Goal: Information Seeking & Learning: Learn about a topic

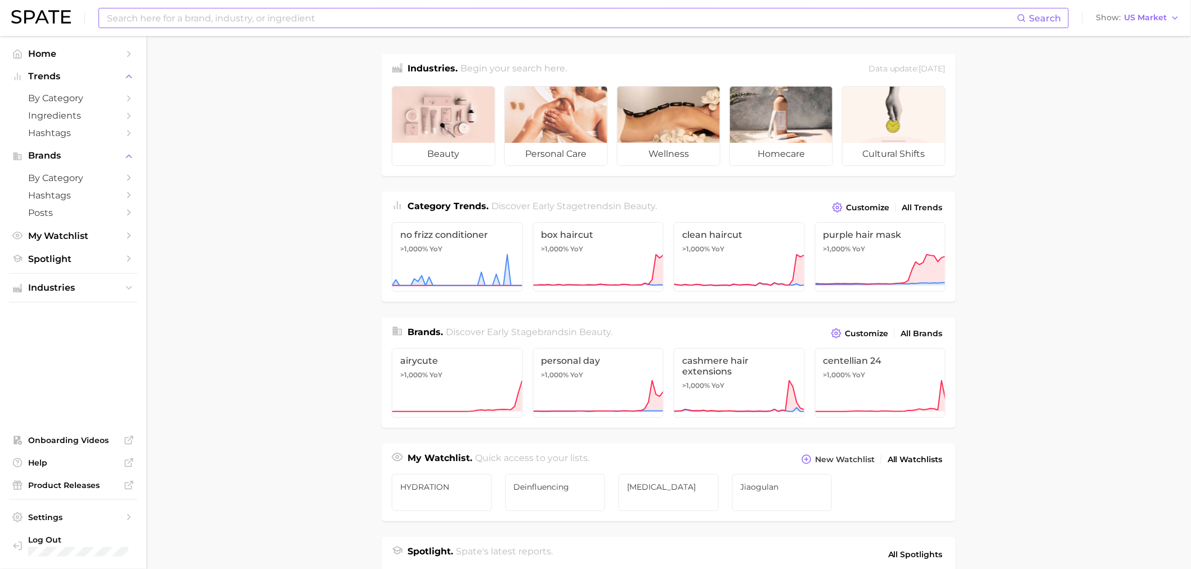
click at [259, 12] on input at bounding box center [561, 17] width 911 height 19
click at [208, 18] on input "super beta [MEDICAL_DATA]" at bounding box center [561, 17] width 911 height 19
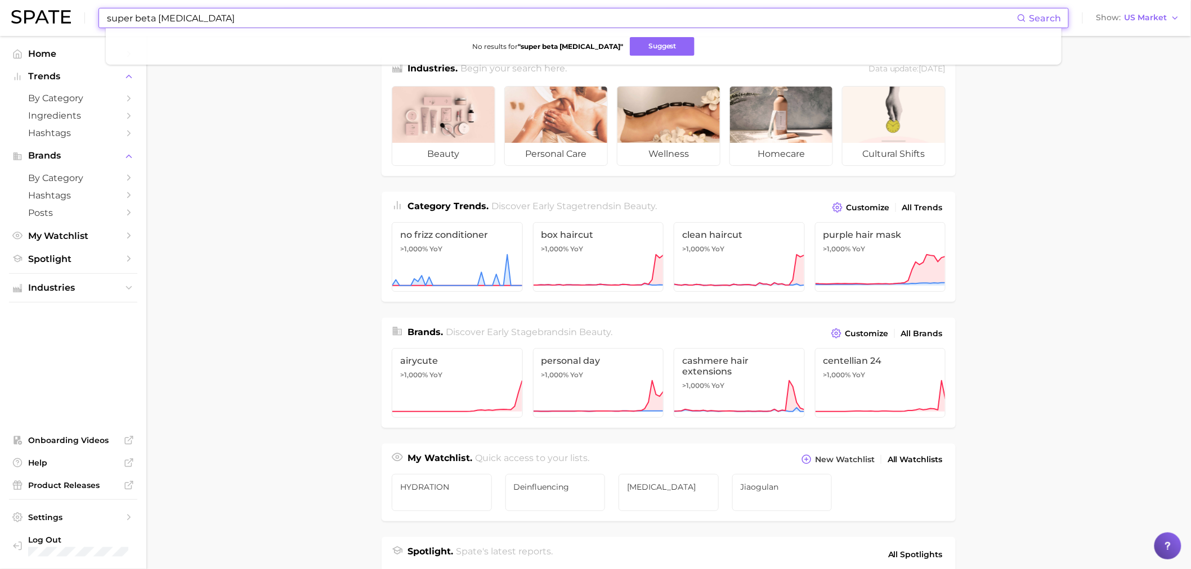
click at [208, 18] on input "super beta [MEDICAL_DATA]" at bounding box center [561, 17] width 911 height 19
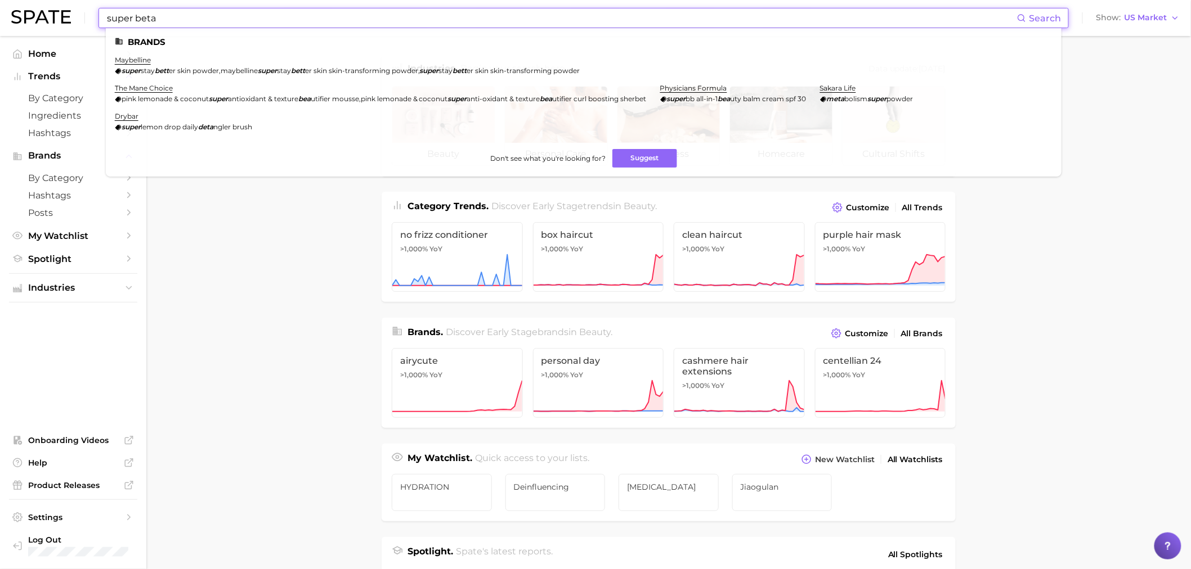
click at [245, 21] on input "super beta" at bounding box center [561, 17] width 911 height 19
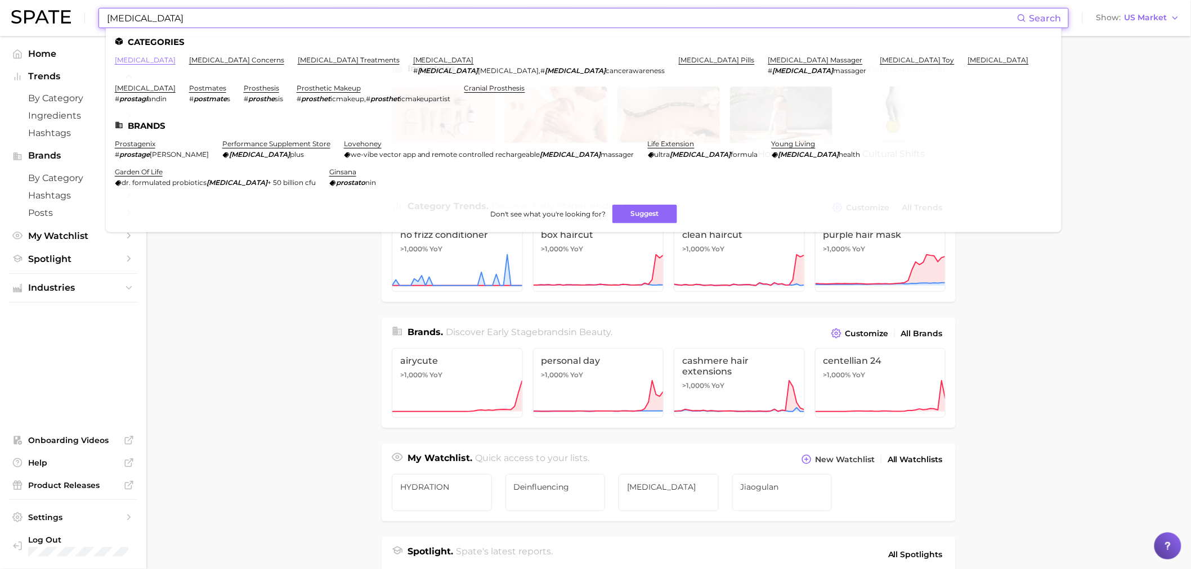
type input "[MEDICAL_DATA]"
click at [129, 59] on link "[MEDICAL_DATA]" at bounding box center [145, 60] width 61 height 8
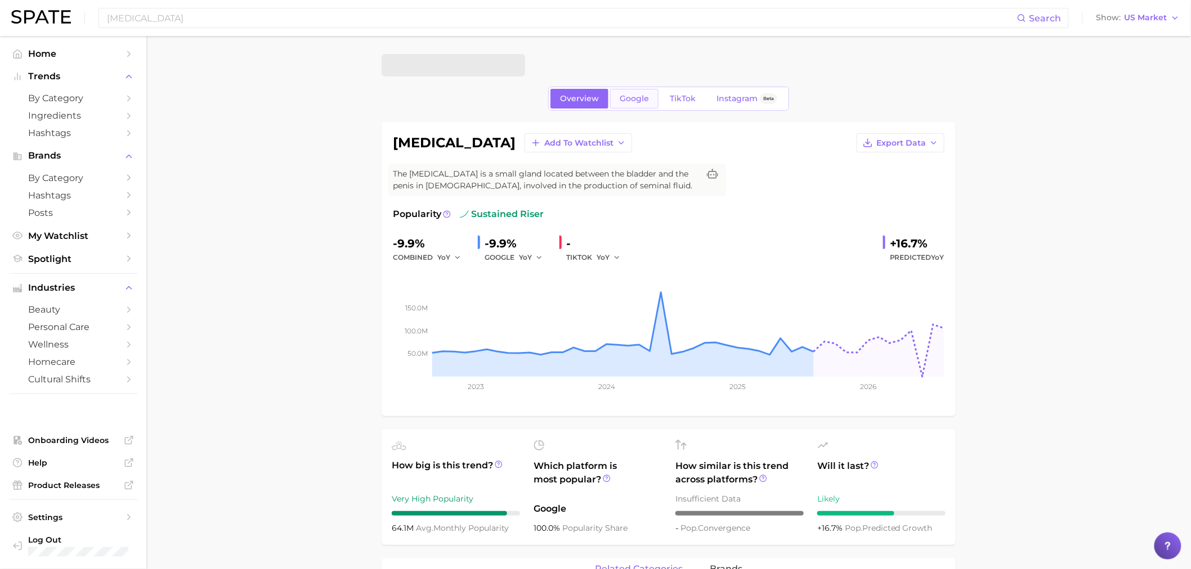
click at [627, 105] on link "Google" at bounding box center [634, 99] width 48 height 20
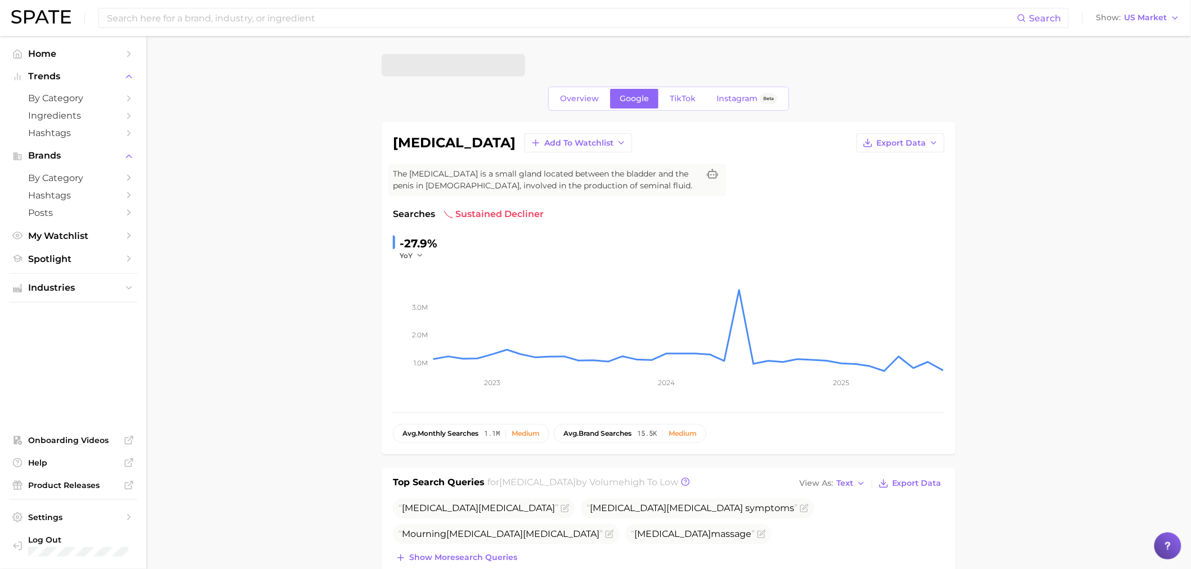
click at [682, 94] on span "TikTok" at bounding box center [683, 99] width 26 height 10
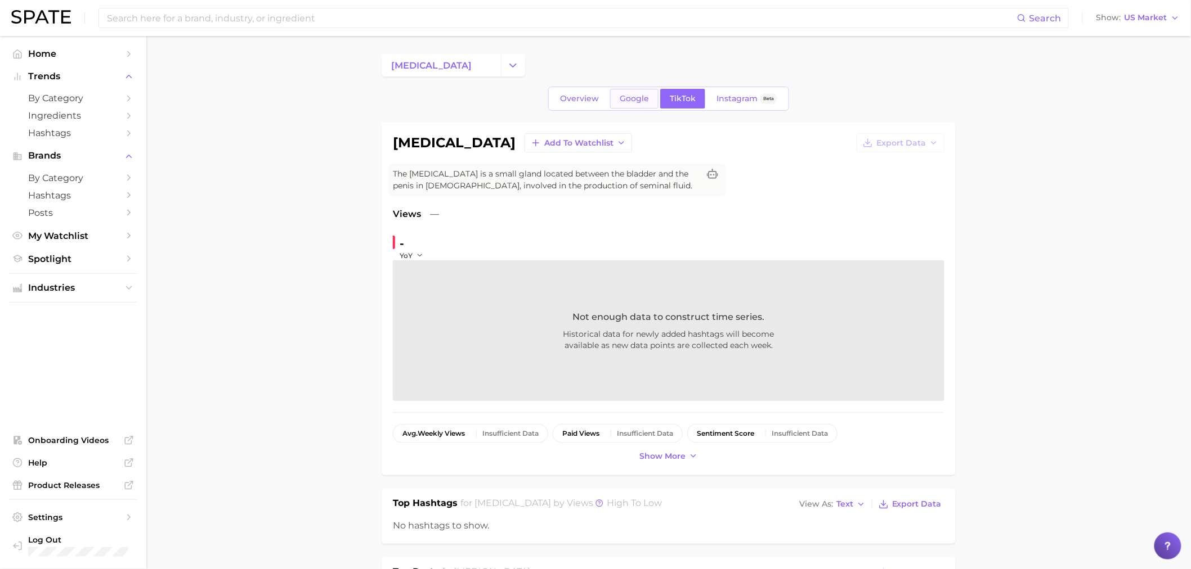
click at [647, 104] on link "Google" at bounding box center [634, 99] width 48 height 20
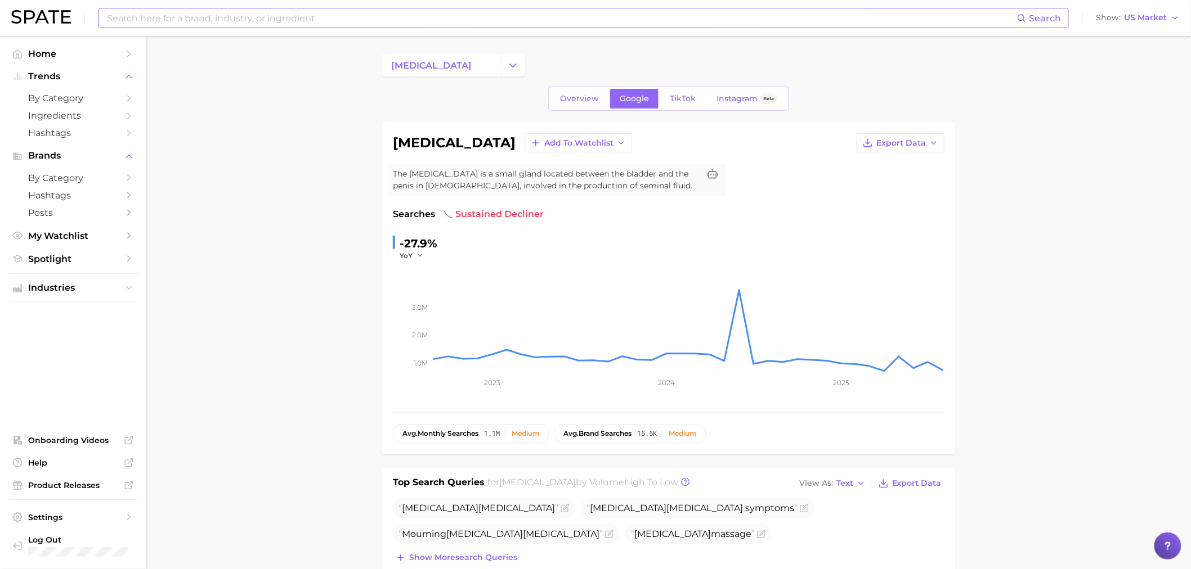
click at [199, 24] on input at bounding box center [561, 17] width 911 height 19
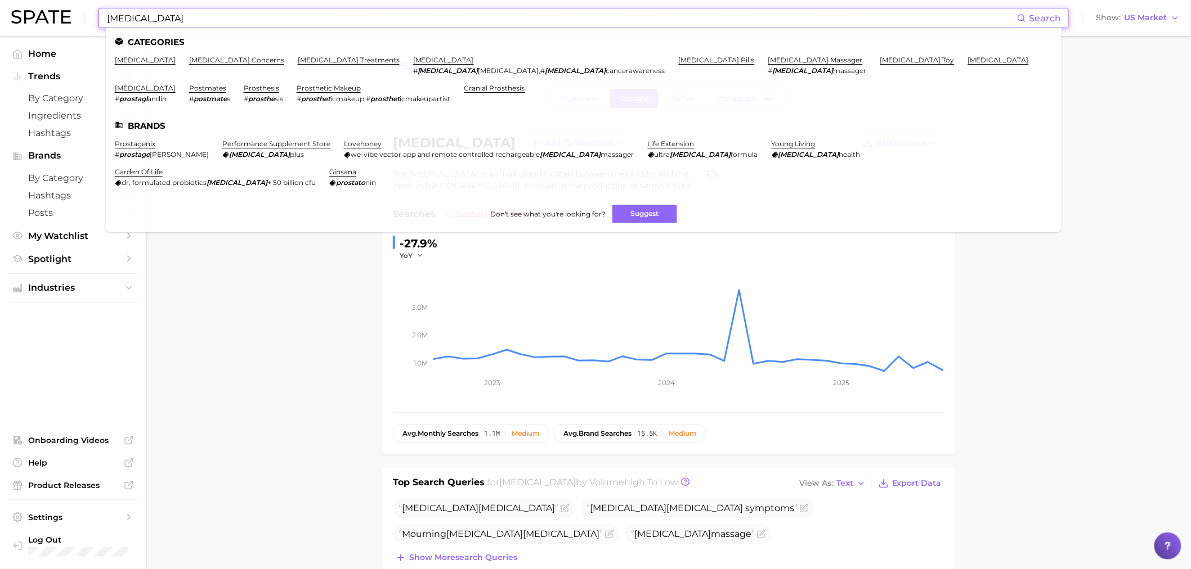
type input "[MEDICAL_DATA]"
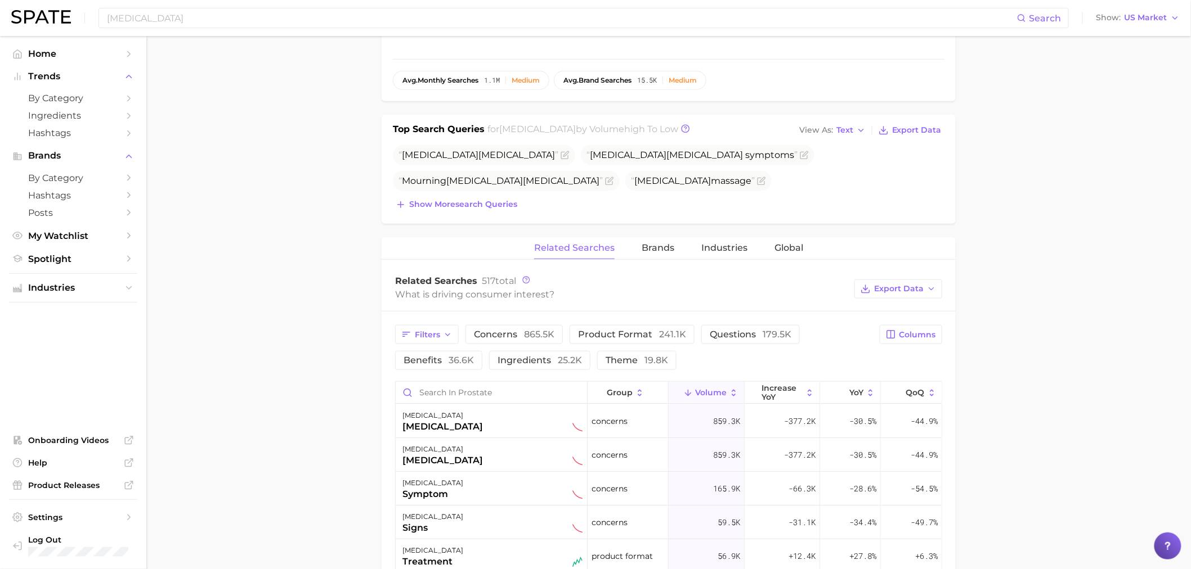
scroll to position [375, 0]
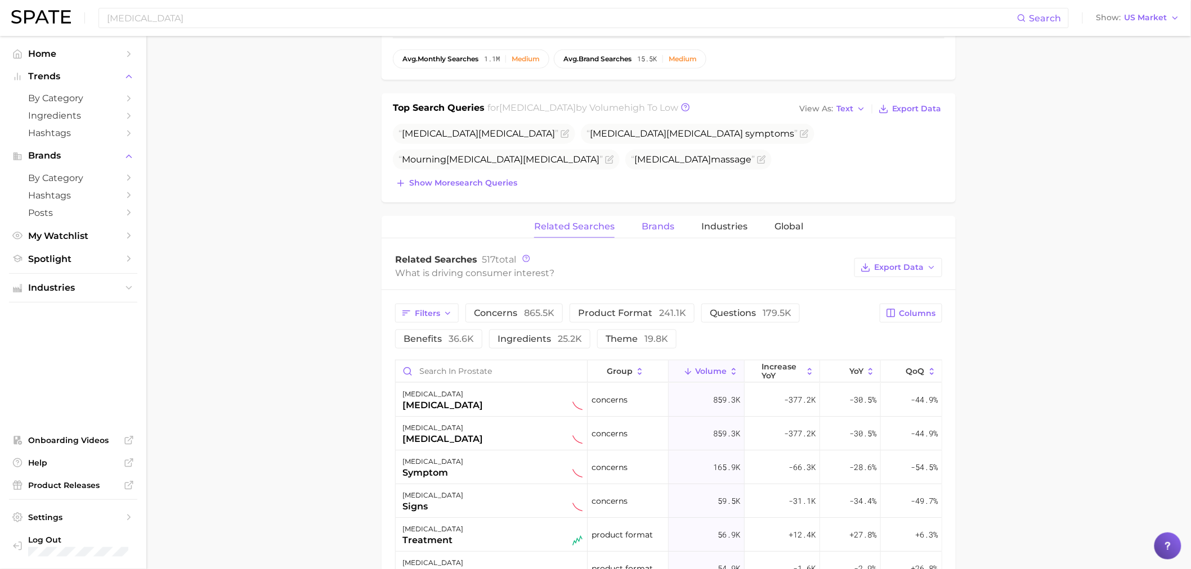
click at [653, 228] on span "Brands" at bounding box center [657, 227] width 33 height 10
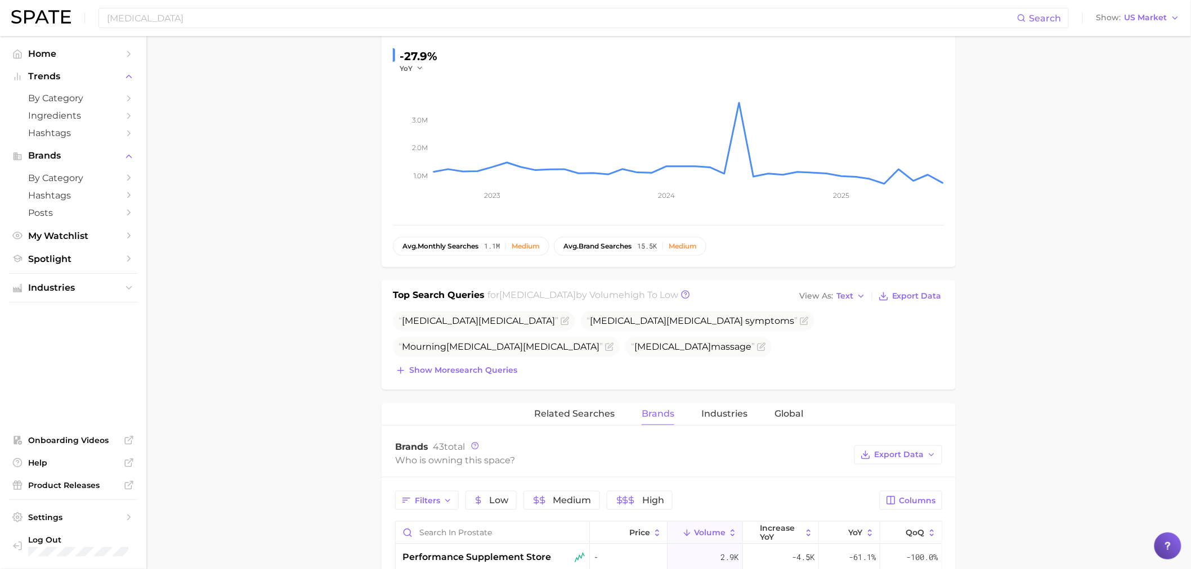
scroll to position [0, 0]
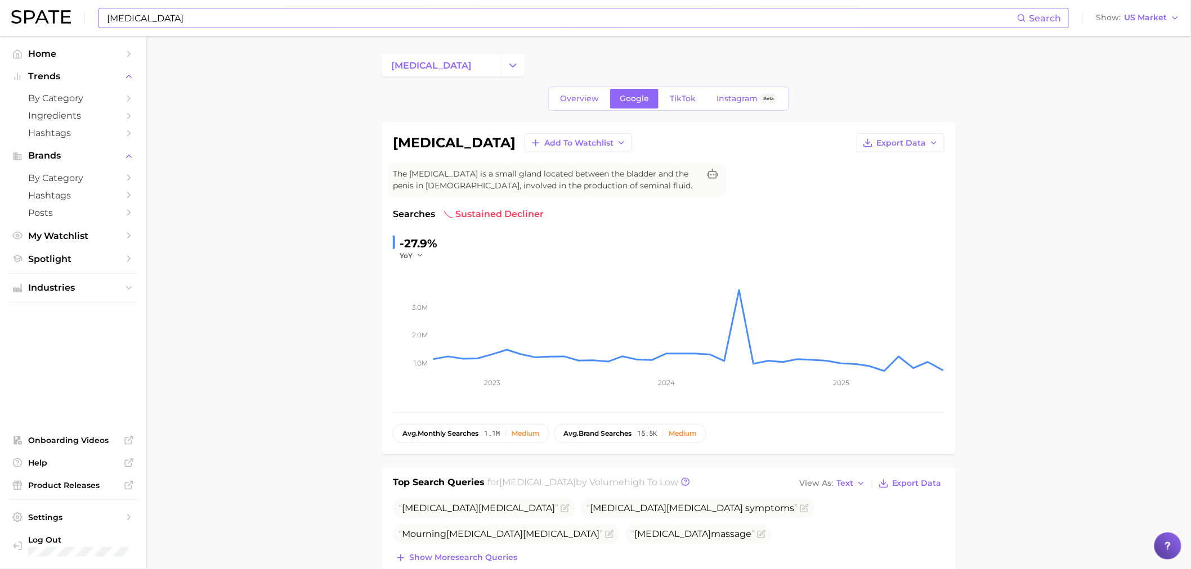
click at [312, 19] on input "[MEDICAL_DATA]" at bounding box center [561, 17] width 911 height 19
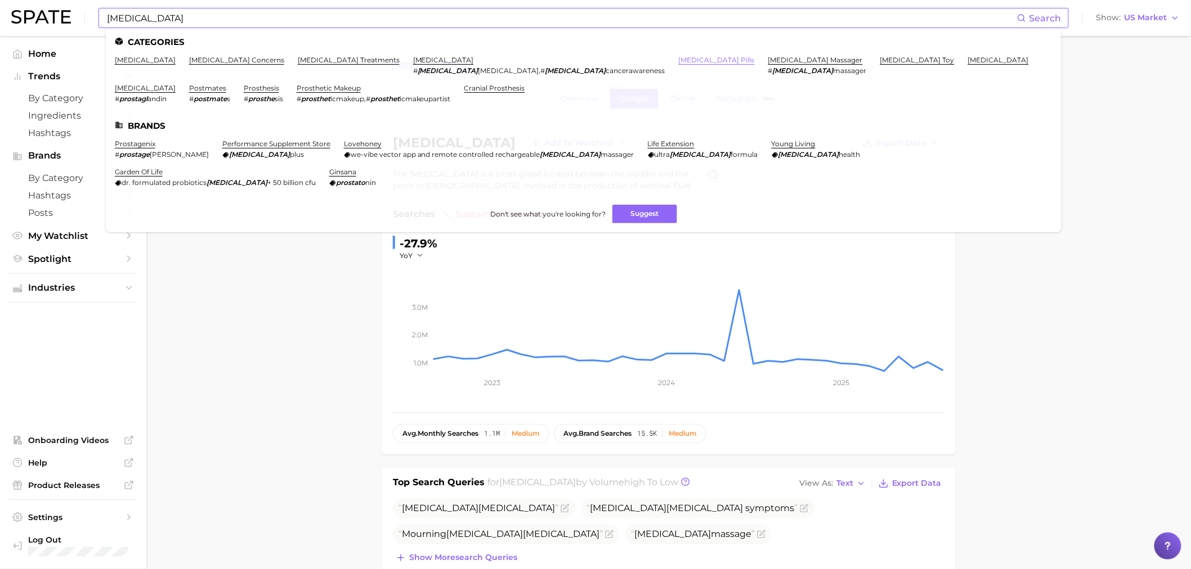
click at [679, 61] on link "[MEDICAL_DATA] pills" at bounding box center [717, 60] width 76 height 8
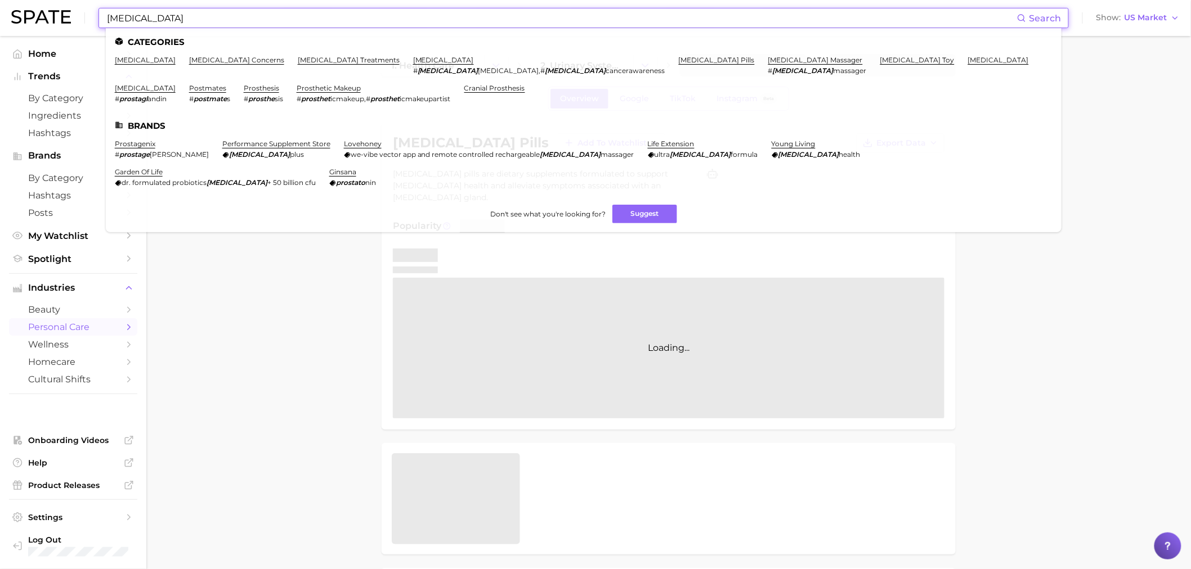
click at [223, 12] on input "[MEDICAL_DATA]" at bounding box center [561, 17] width 911 height 19
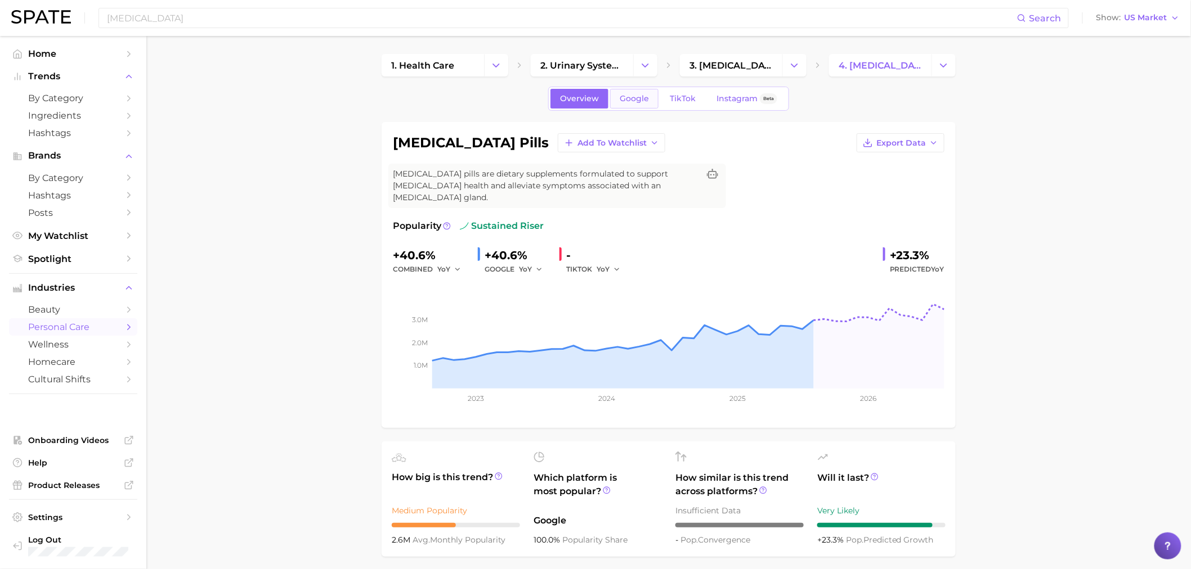
click at [631, 89] on link "Google" at bounding box center [634, 99] width 48 height 20
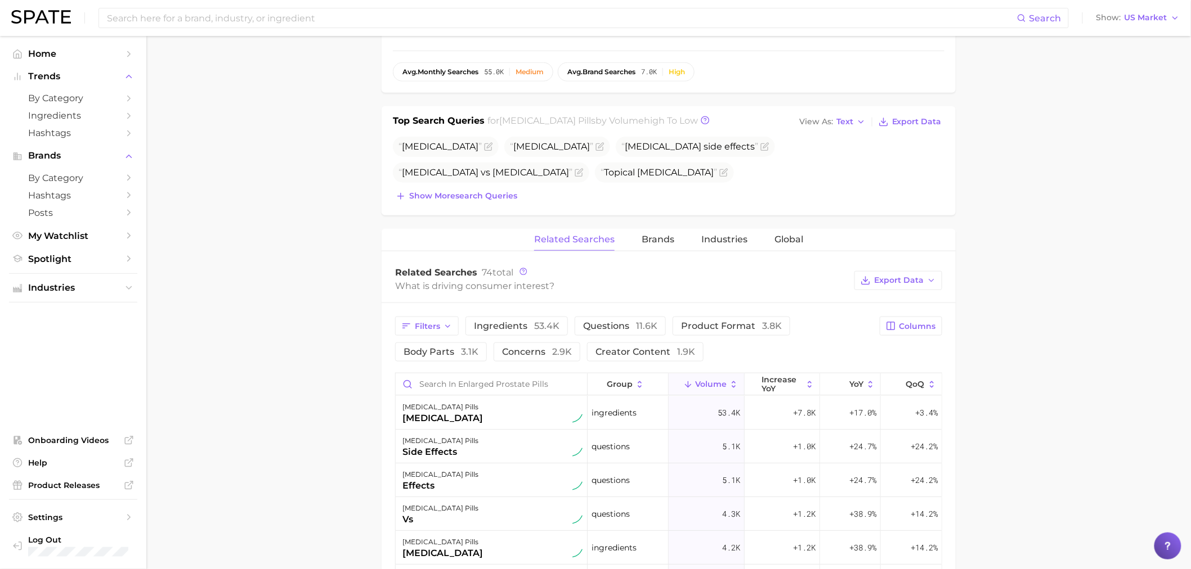
scroll to position [375, 0]
click at [667, 245] on button "Brands" at bounding box center [657, 239] width 33 height 22
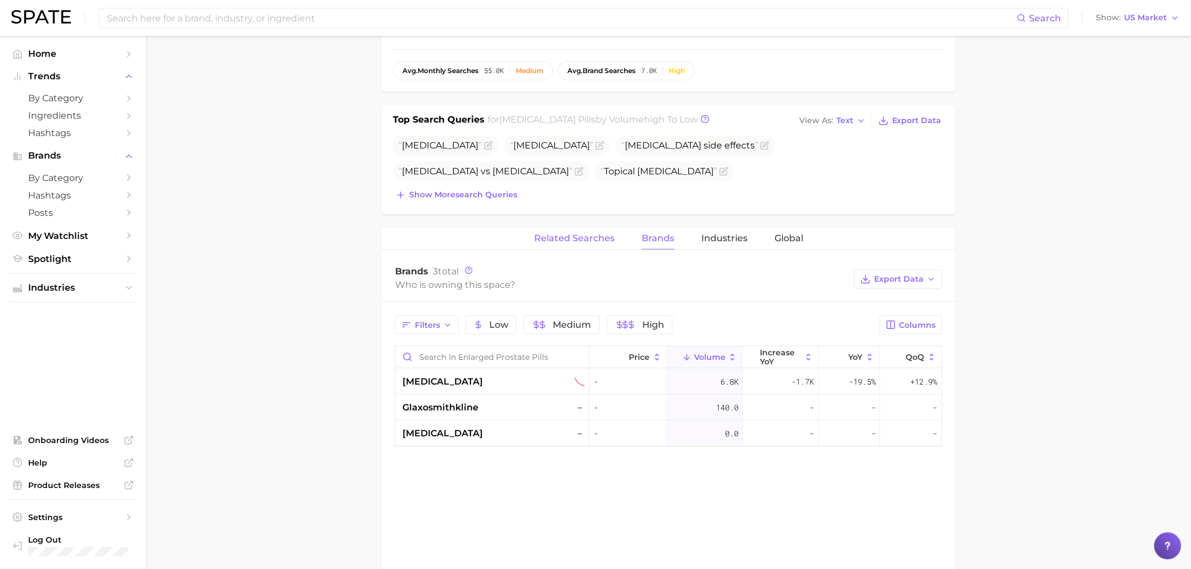
click at [568, 237] on span "Related Searches" at bounding box center [574, 238] width 80 height 10
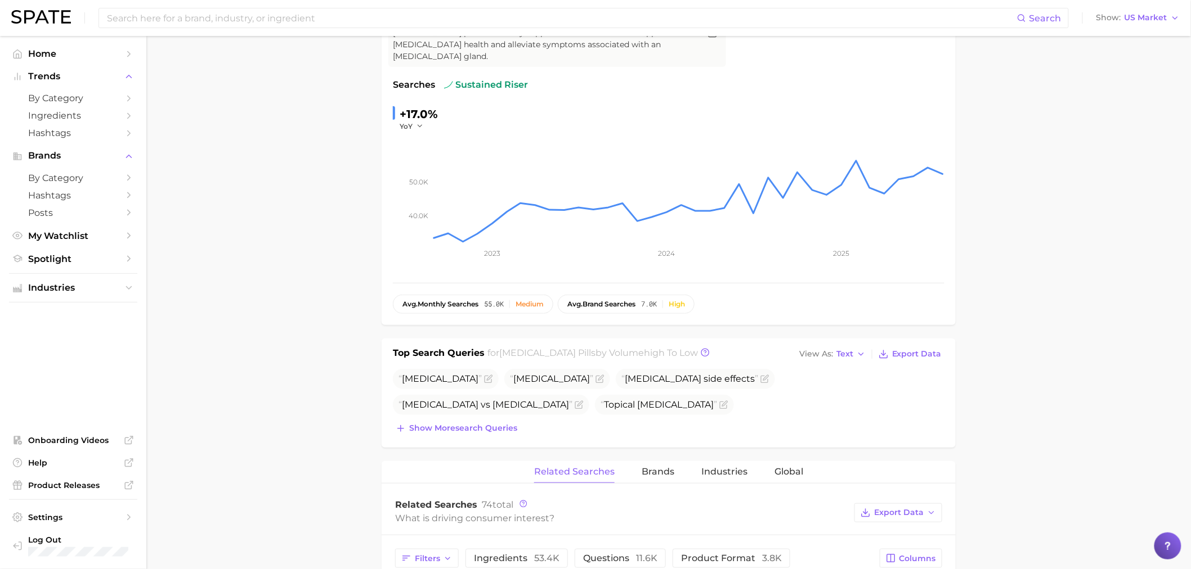
scroll to position [0, 0]
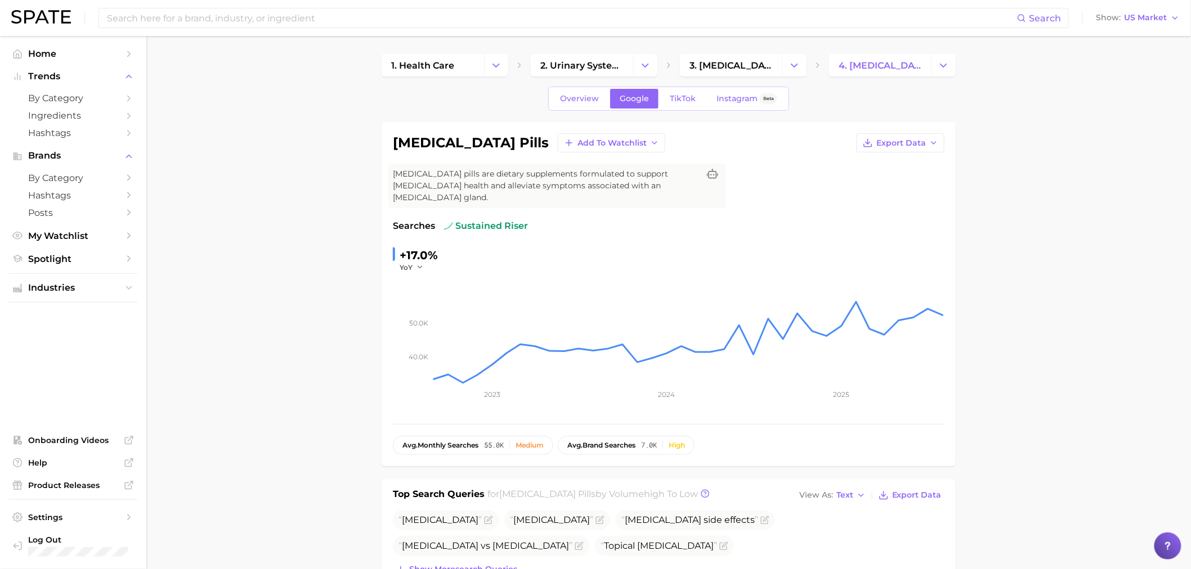
click at [297, 3] on div "Search Show US Market" at bounding box center [595, 18] width 1168 height 36
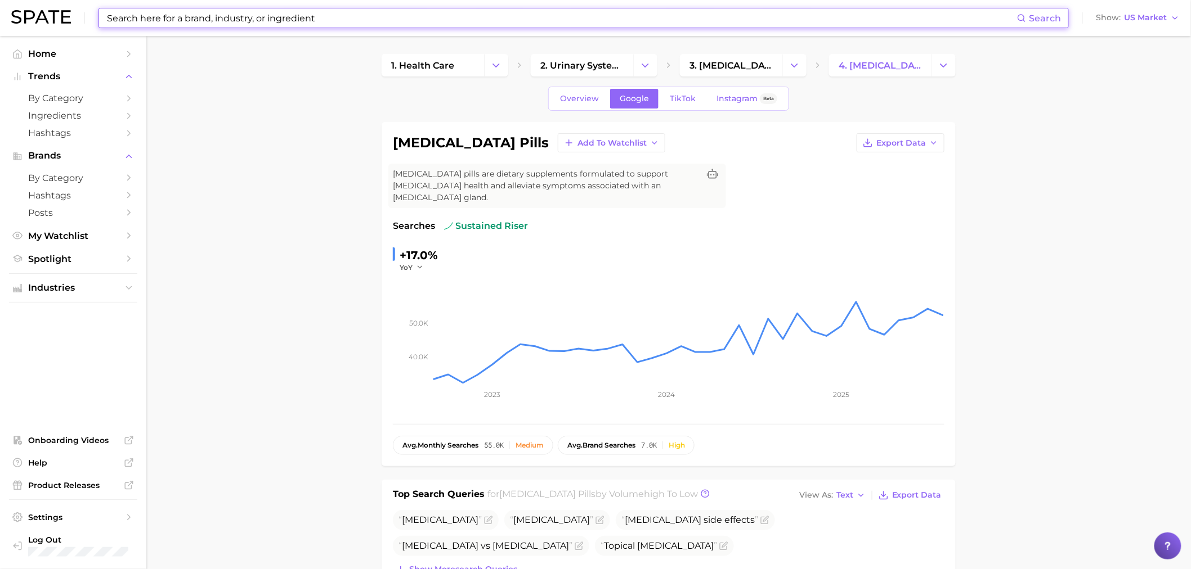
click at [300, 24] on input at bounding box center [561, 17] width 911 height 19
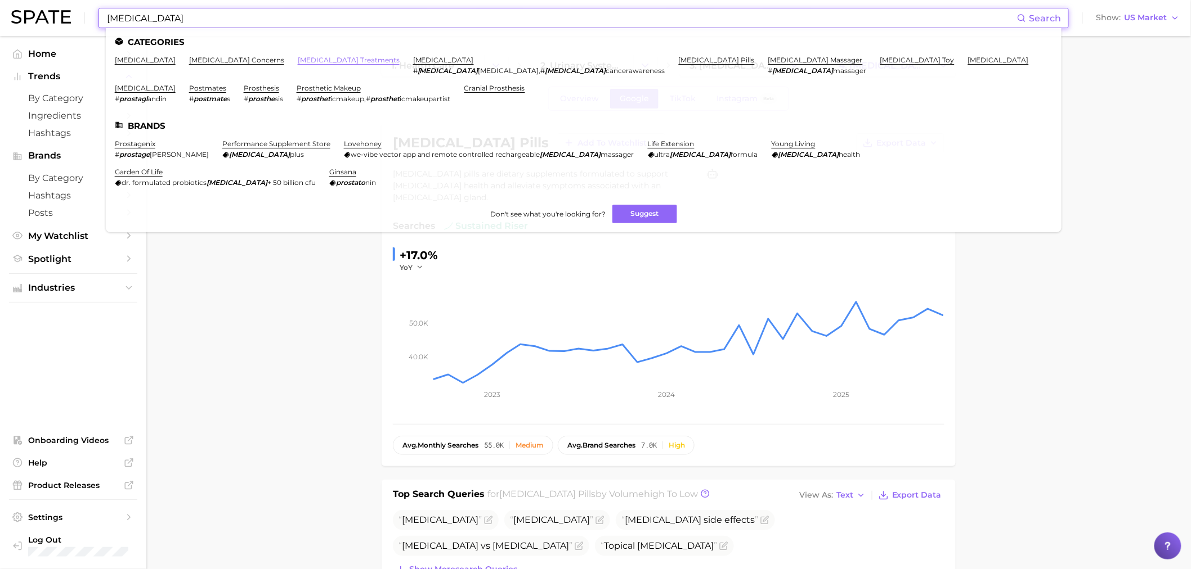
type input "[MEDICAL_DATA]"
click at [298, 59] on link "[MEDICAL_DATA] treatments" at bounding box center [349, 60] width 102 height 8
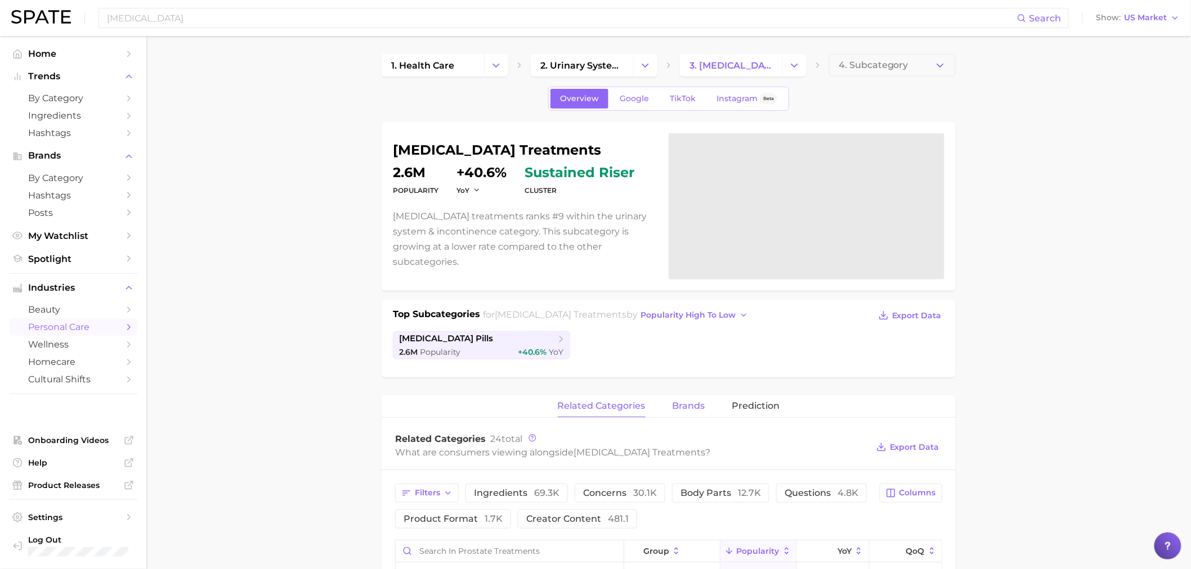
click at [676, 403] on span "brands" at bounding box center [688, 406] width 33 height 10
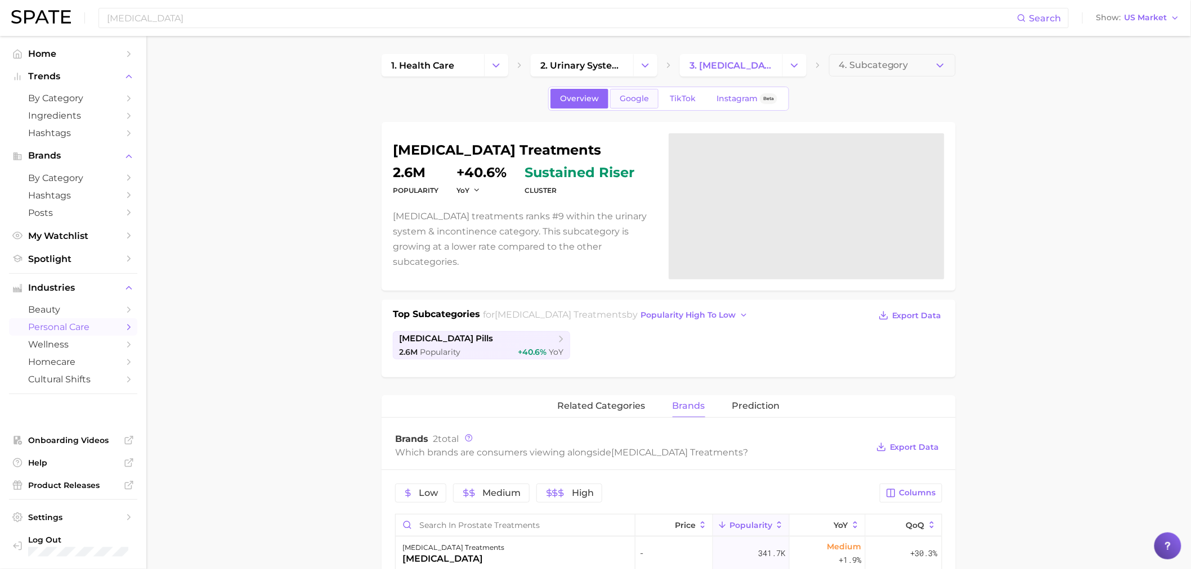
click at [631, 100] on span "Google" at bounding box center [633, 99] width 29 height 10
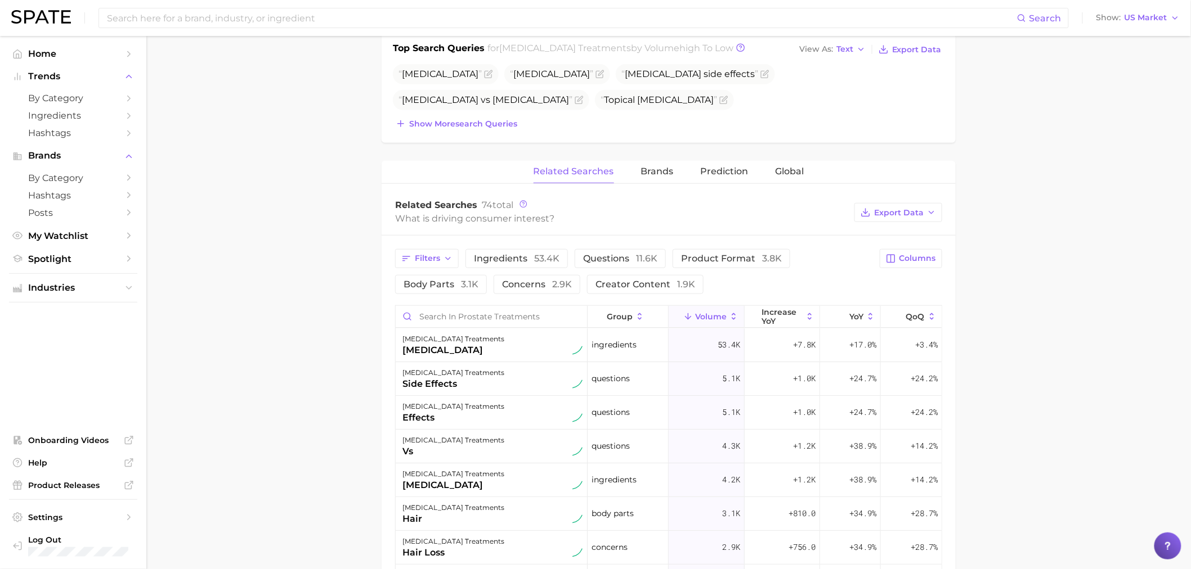
scroll to position [375, 0]
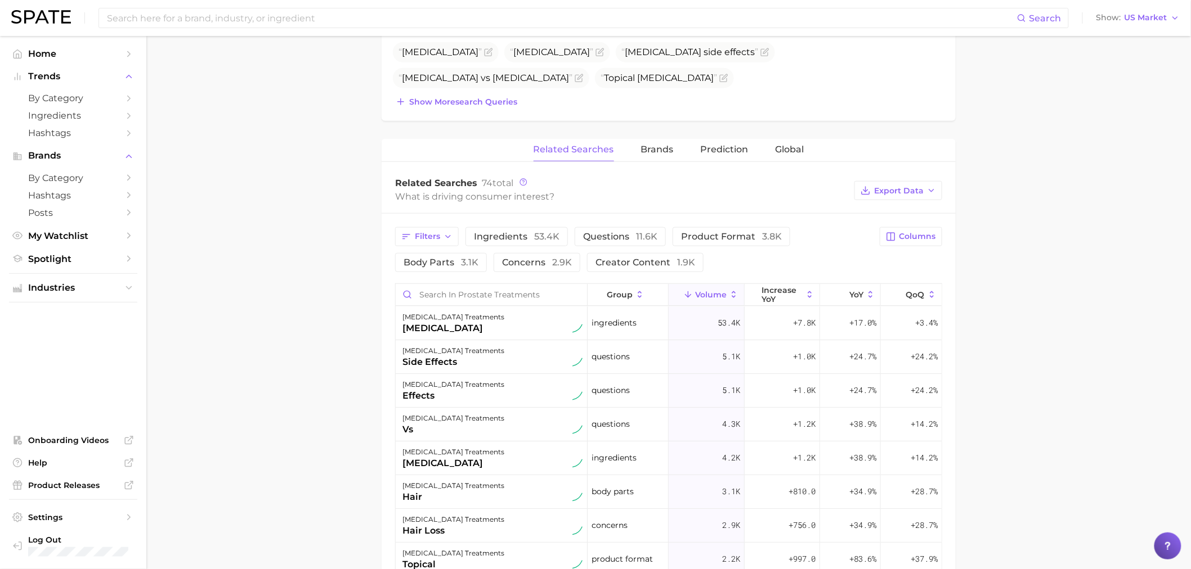
drag, startPoint x: 358, startPoint y: 307, endPoint x: 362, endPoint y: 182, distance: 124.4
click at [358, 302] on main "1. health care 2. urinary system & incontinence 3. [MEDICAL_DATA] treatments 4.…" at bounding box center [668, 291] width 1044 height 1261
click at [1038, 150] on main "1. health care 2. urinary system & incontinence 3. [MEDICAL_DATA] treatments 4.…" at bounding box center [668, 291] width 1044 height 1261
drag, startPoint x: 325, startPoint y: 257, endPoint x: 321, endPoint y: 251, distance: 7.7
click at [322, 252] on main "1. health care 2. urinary system & incontinence 3. [MEDICAL_DATA] treatments 4.…" at bounding box center [668, 291] width 1044 height 1261
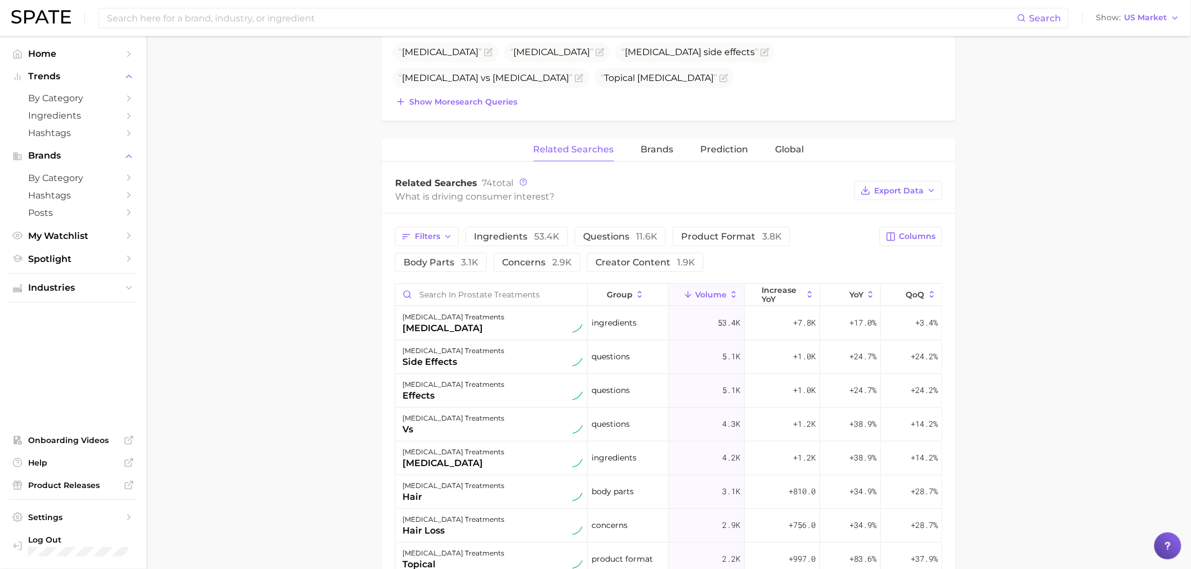
click at [1046, 246] on main "1. health care 2. urinary system & incontinence 3. [MEDICAL_DATA] treatments 4.…" at bounding box center [668, 291] width 1044 height 1261
